Goal: Information Seeking & Learning: Learn about a topic

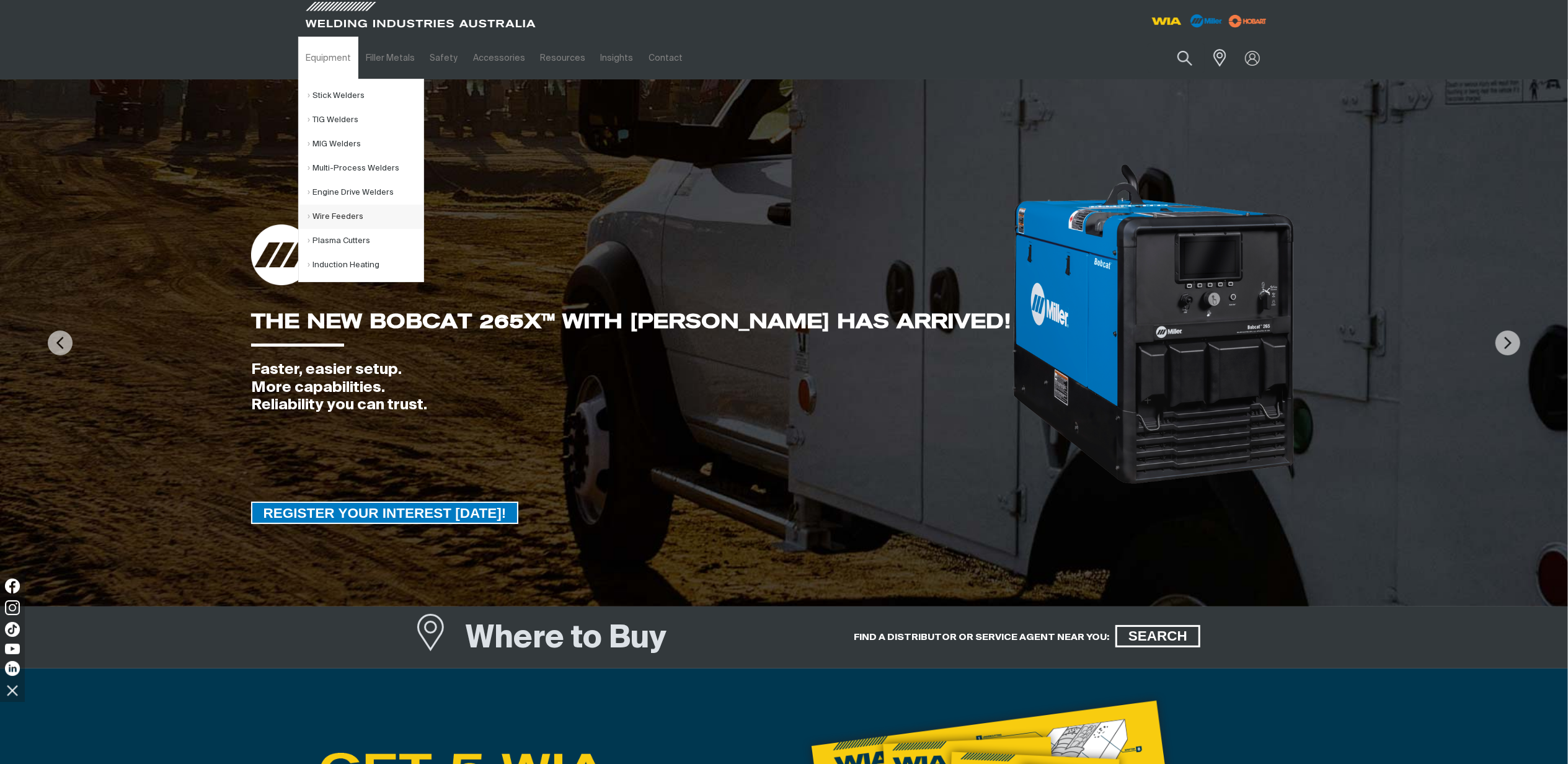
click at [338, 211] on link "Wire Feeders" at bounding box center [365, 217] width 115 height 24
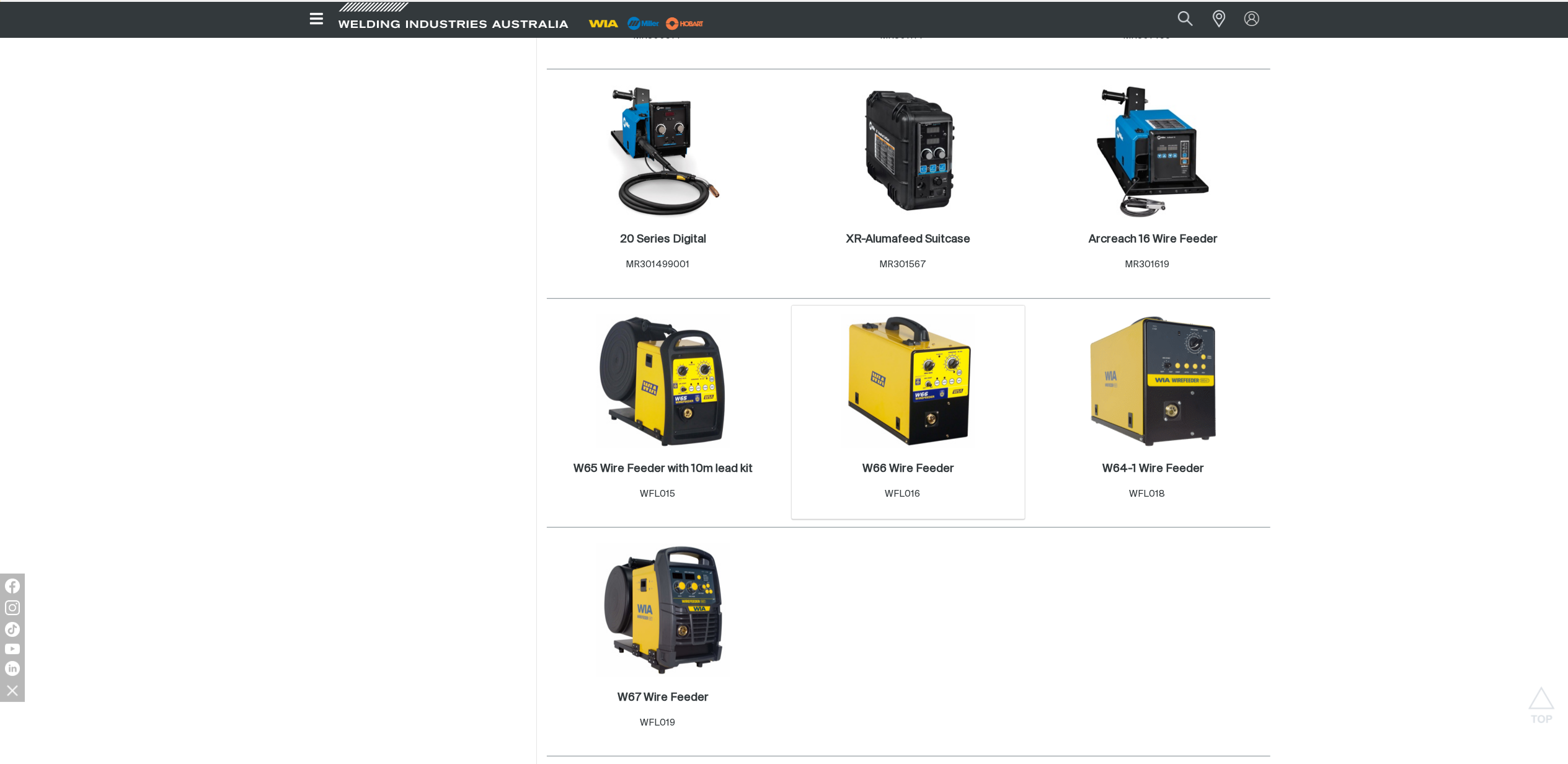
scroll to position [1075, 0]
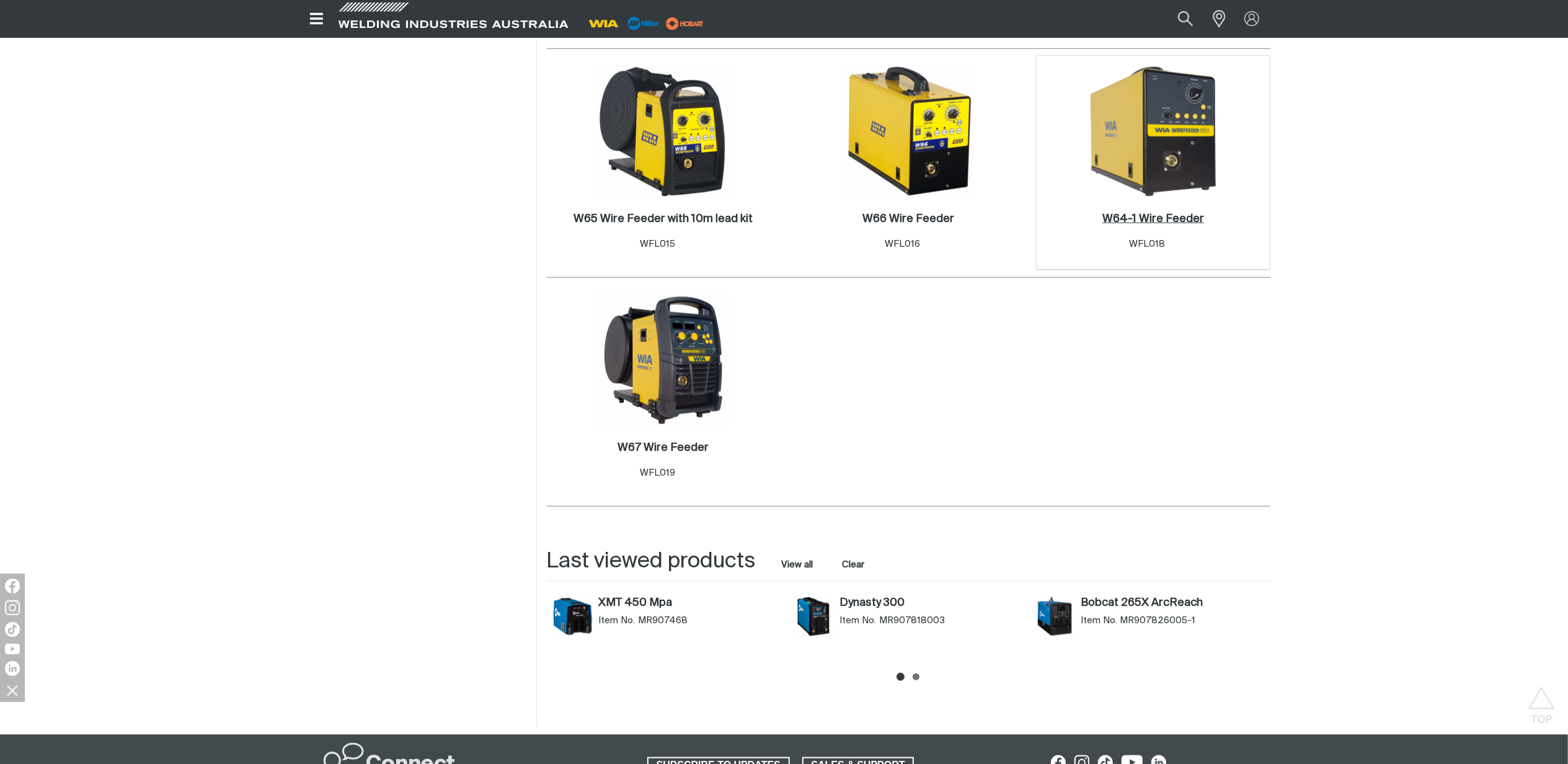
click at [1173, 215] on h2 "W64-1 Wire Feeder ." at bounding box center [1154, 219] width 102 height 11
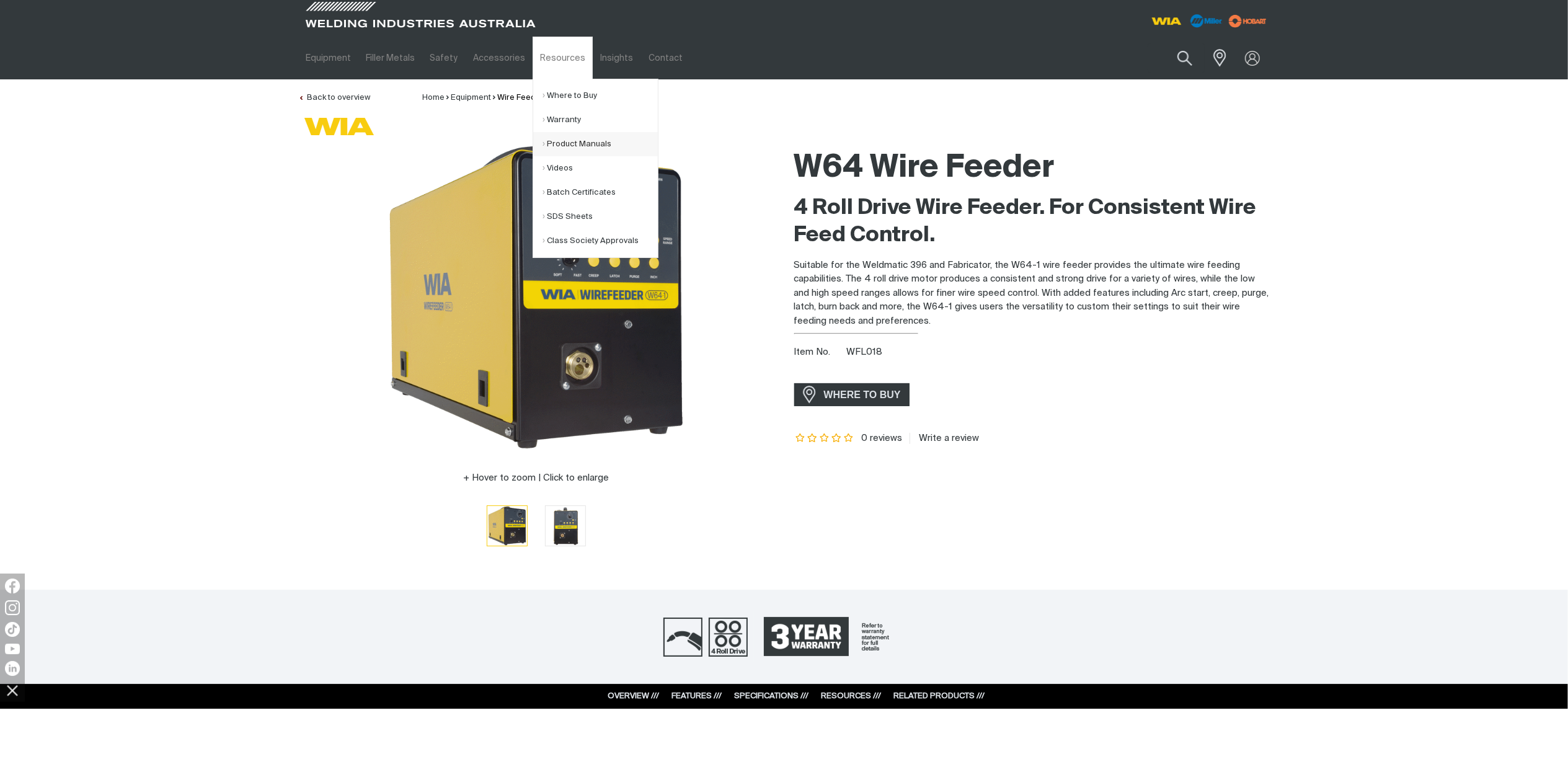
click at [564, 145] on link "Product Manuals" at bounding box center [600, 145] width 115 height 24
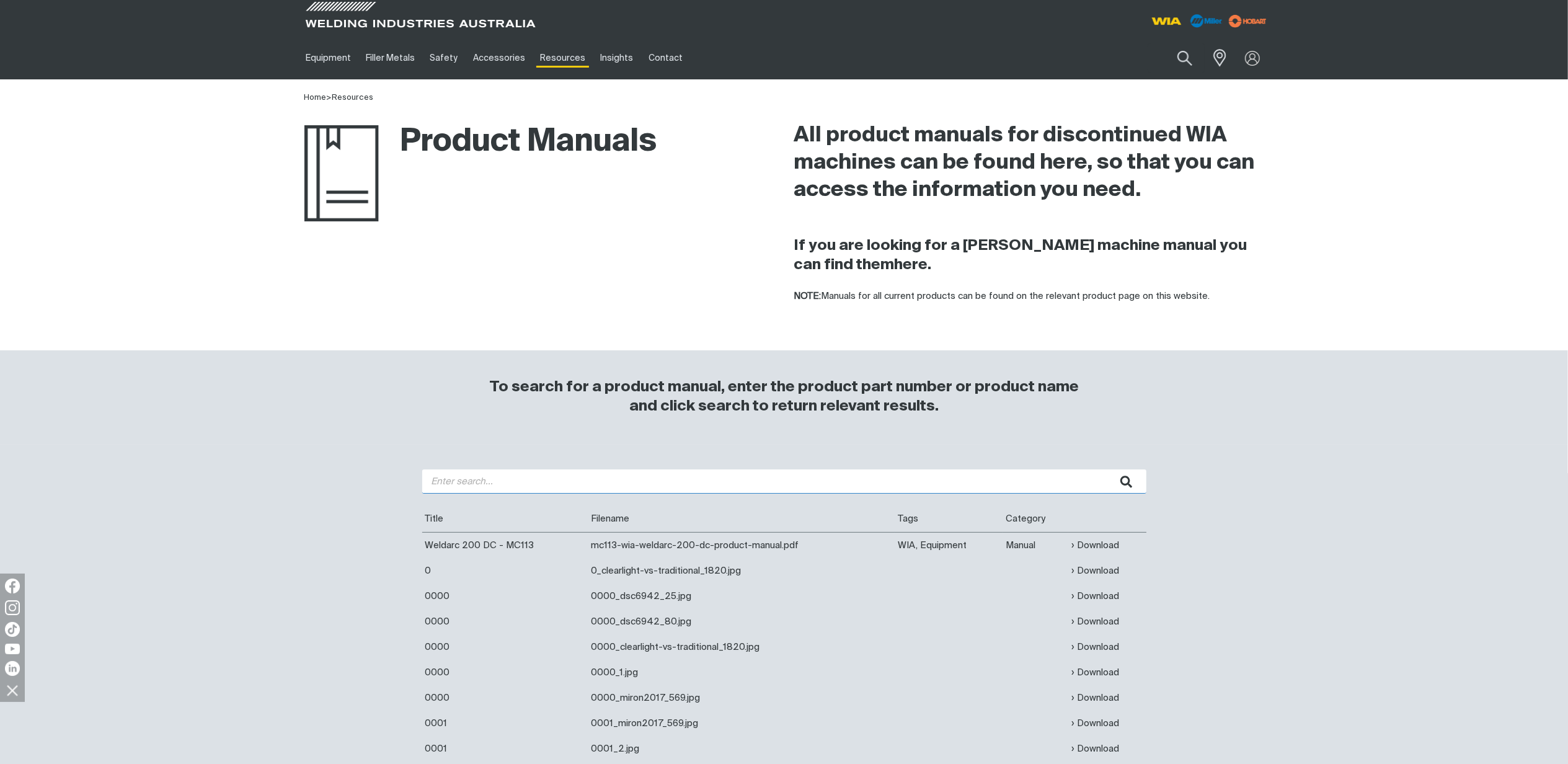
click at [648, 479] on input "search" at bounding box center [785, 482] width 724 height 24
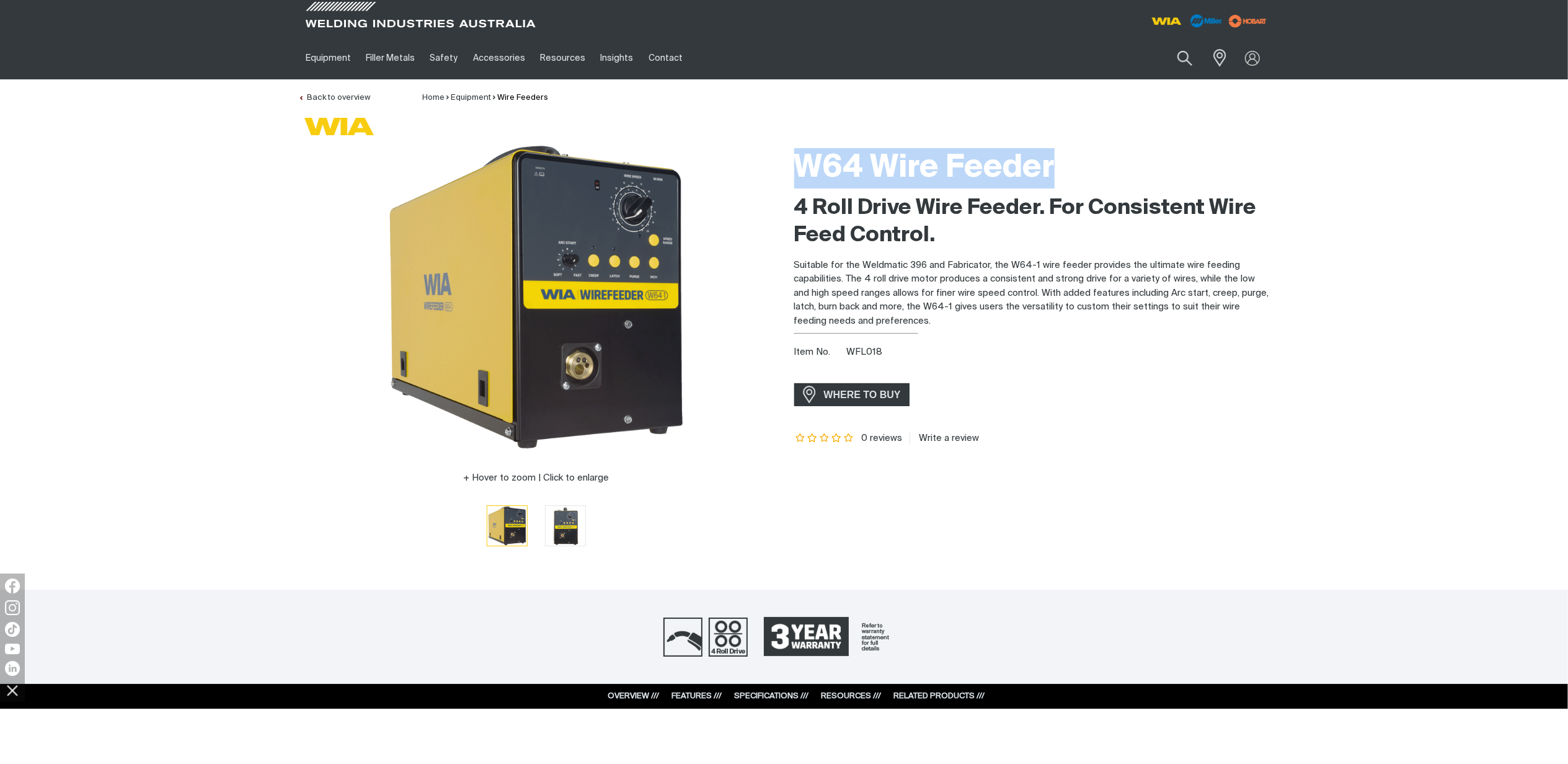
drag, startPoint x: 1073, startPoint y: 169, endPoint x: 802, endPoint y: 164, distance: 271.0
click at [802, 164] on h1 "W64 Wire Feeder" at bounding box center [1032, 168] width 476 height 40
